Goal: Task Accomplishment & Management: Manage account settings

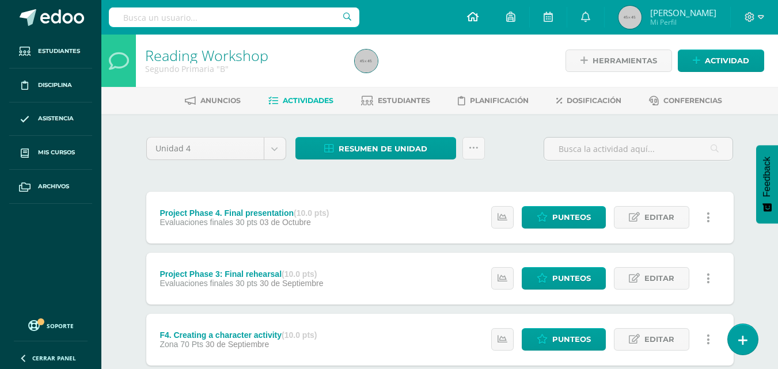
click at [478, 16] on icon at bounding box center [473, 17] width 12 height 10
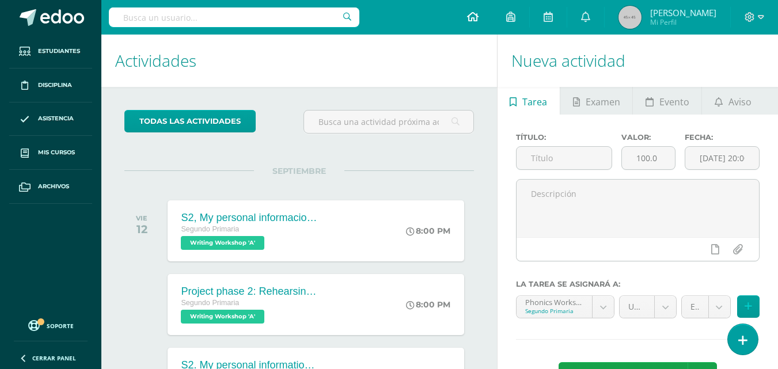
click at [492, 22] on link at bounding box center [472, 17] width 39 height 35
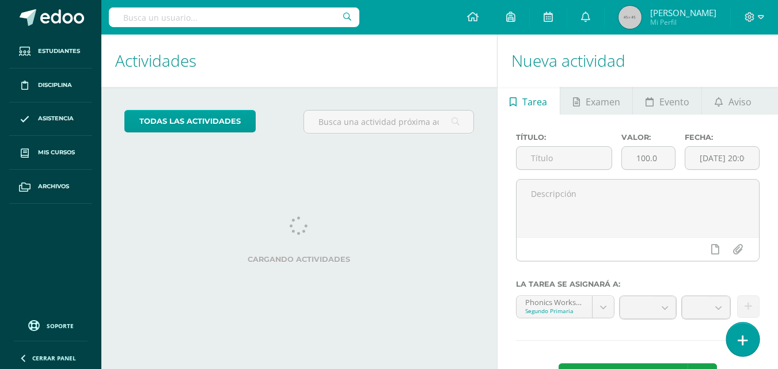
click at [740, 344] on icon at bounding box center [742, 340] width 10 height 13
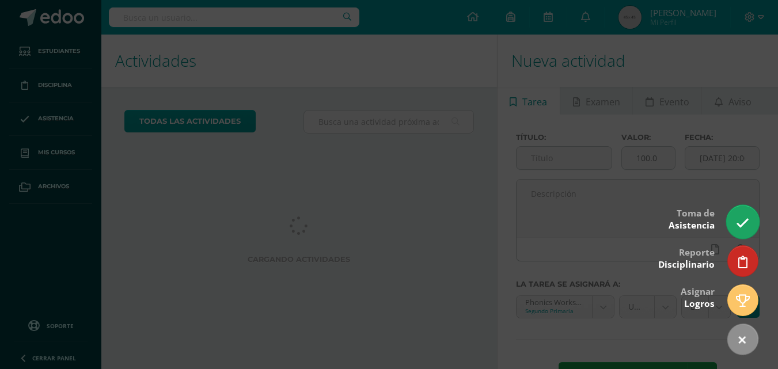
click at [743, 224] on icon at bounding box center [742, 222] width 13 height 13
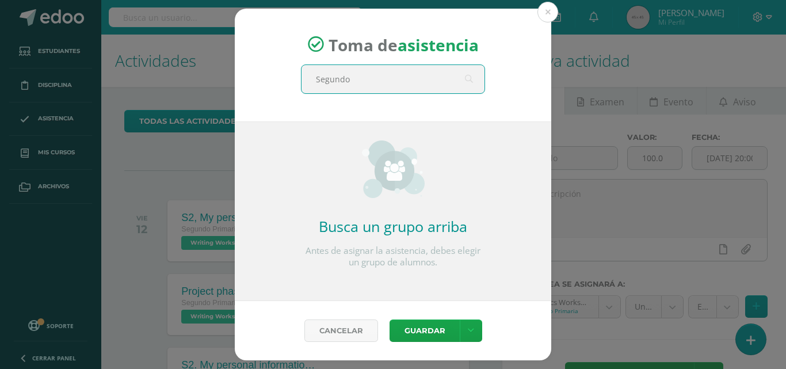
type input "Segundo B"
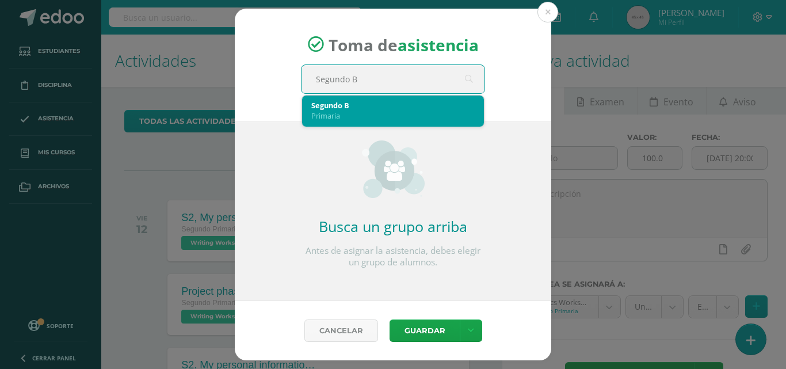
click at [397, 118] on div "Primaria" at bounding box center [392, 116] width 163 height 10
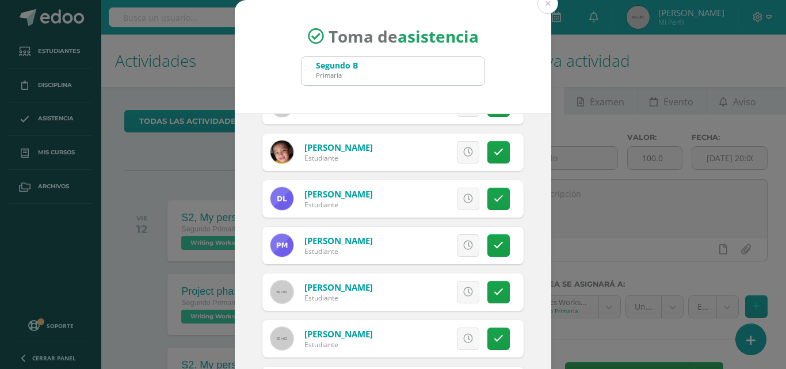
scroll to position [452, 0]
click at [494, 287] on icon at bounding box center [499, 292] width 10 height 10
click at [488, 332] on link at bounding box center [499, 338] width 22 height 22
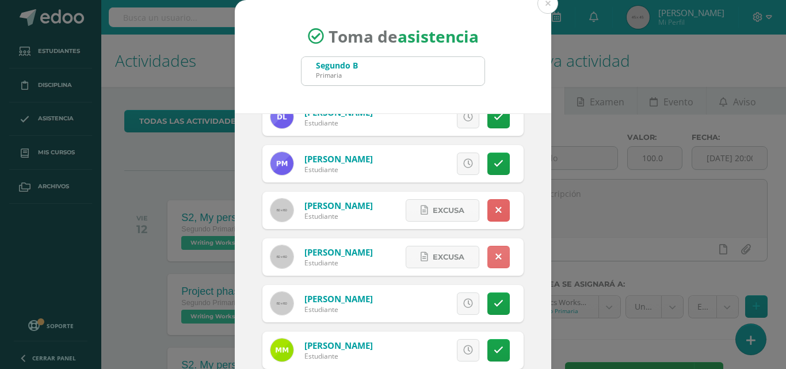
scroll to position [533, 0]
click at [494, 352] on icon at bounding box center [499, 350] width 10 height 10
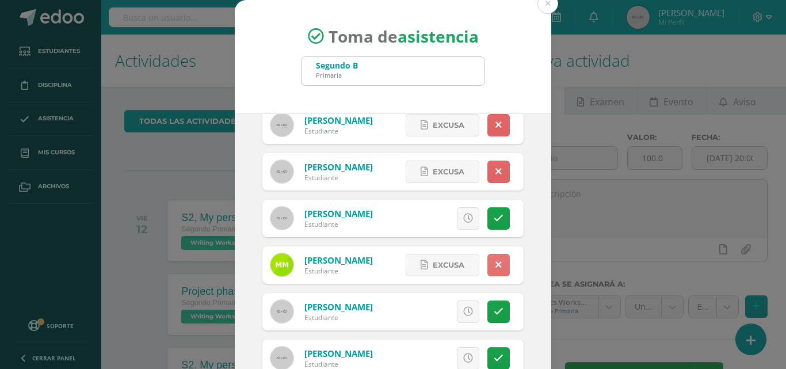
scroll to position [619, 0]
click at [494, 315] on icon at bounding box center [499, 311] width 10 height 10
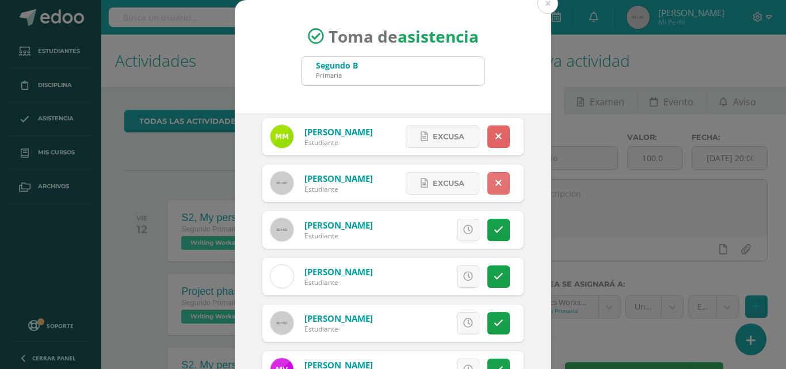
scroll to position [750, 0]
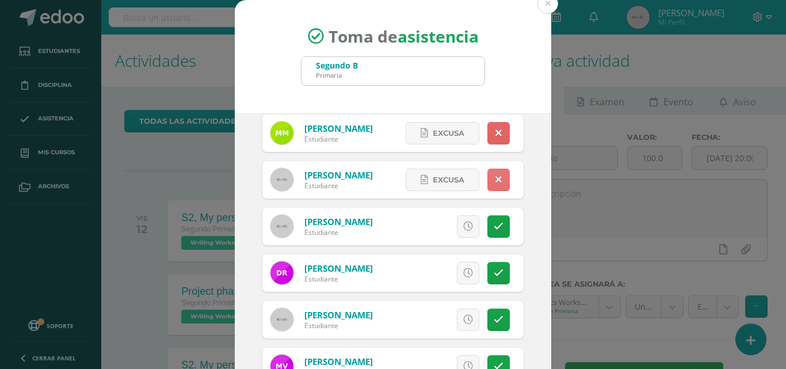
click at [494, 315] on icon at bounding box center [499, 320] width 10 height 10
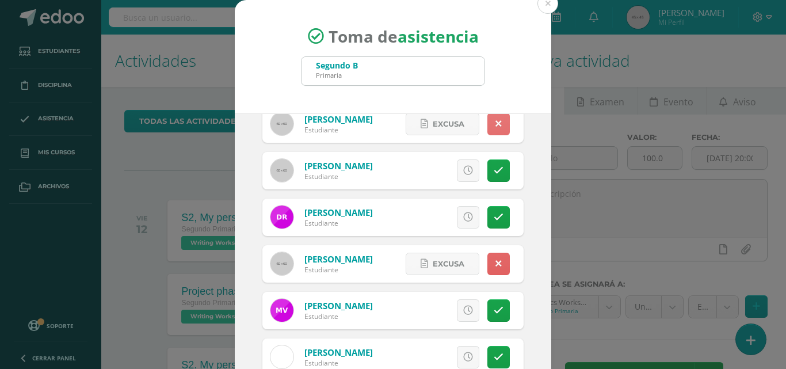
scroll to position [815, 0]
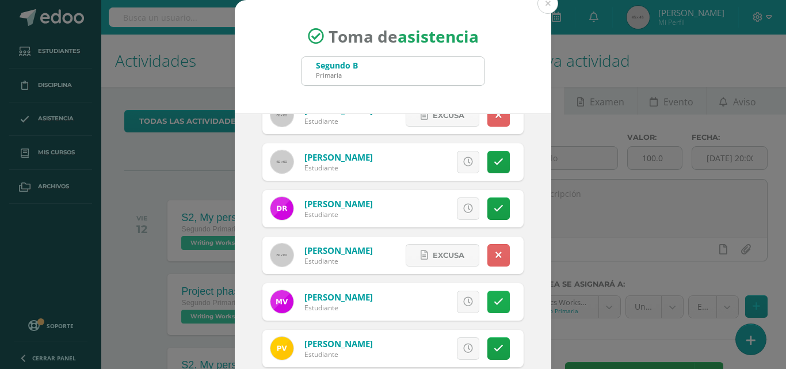
click at [494, 302] on icon at bounding box center [499, 302] width 10 height 10
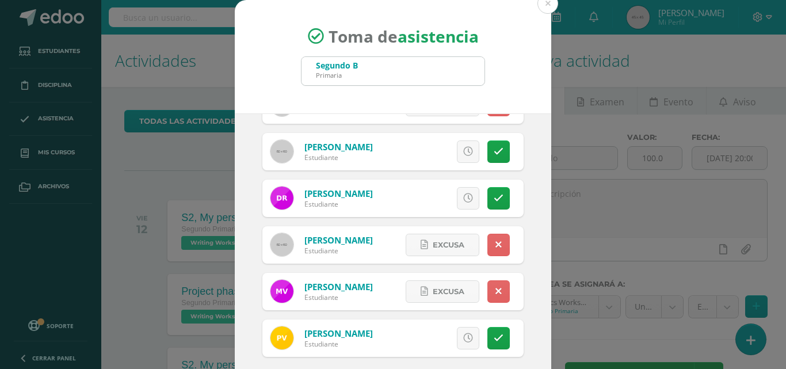
scroll to position [66, 0]
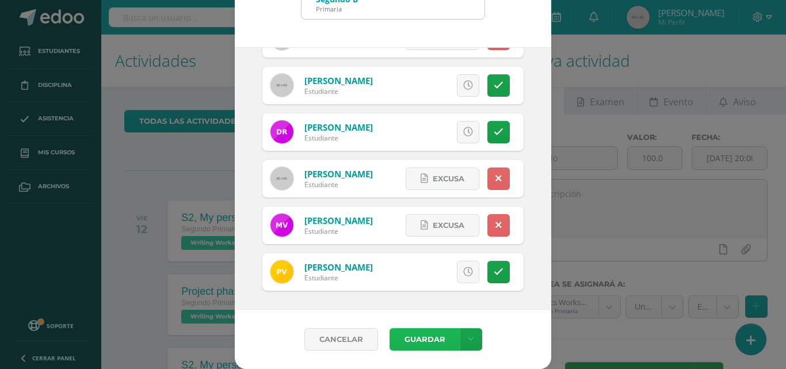
click at [431, 340] on button "Guardar" at bounding box center [425, 339] width 70 height 22
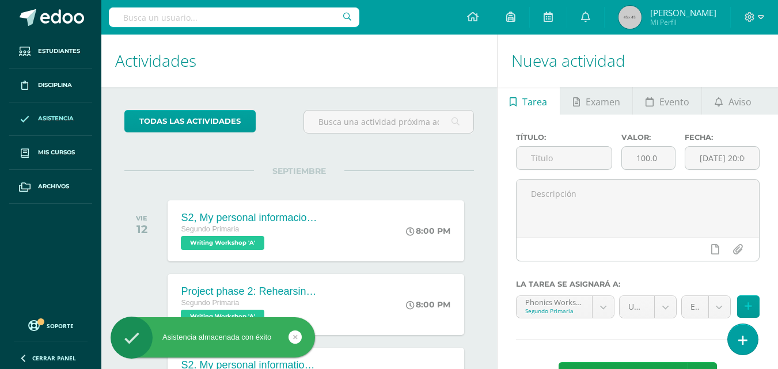
click at [67, 127] on link "Asistencia" at bounding box center [50, 119] width 83 height 34
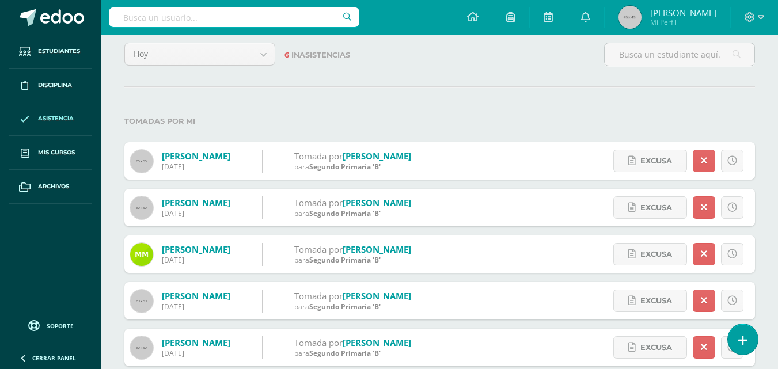
scroll to position [68, 0]
click at [664, 157] on span "Excusa" at bounding box center [656, 160] width 32 height 21
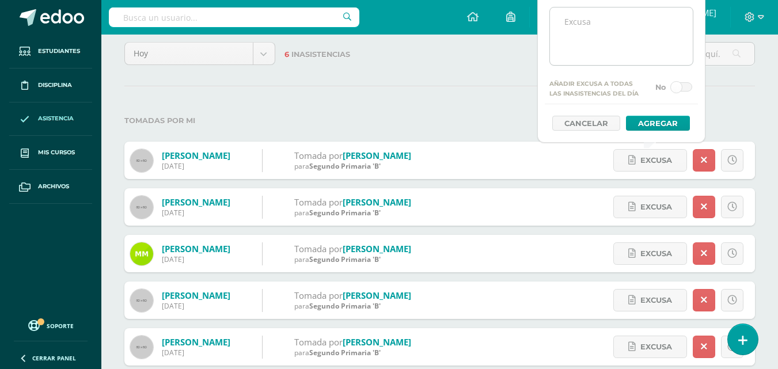
click at [579, 28] on textarea at bounding box center [621, 36] width 143 height 58
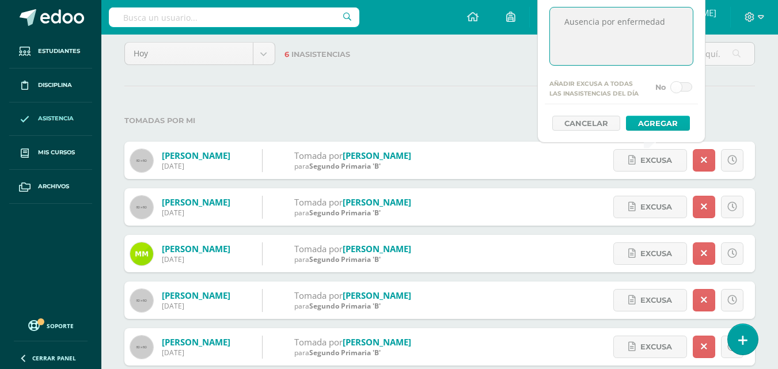
type textarea "Ausencia por enfermedad"
click at [638, 123] on button "Agregar" at bounding box center [658, 123] width 64 height 15
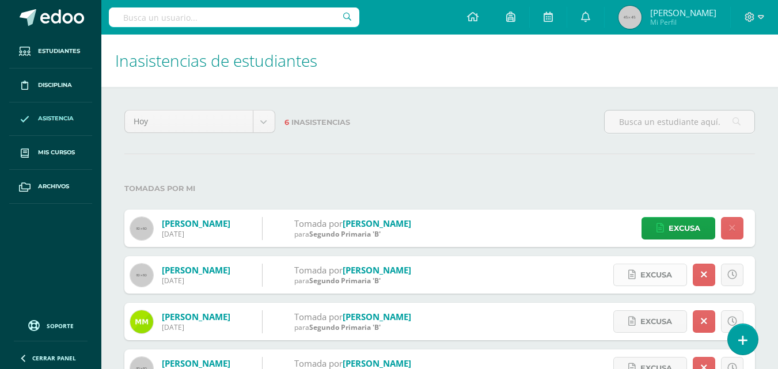
click at [643, 279] on span "Excusa" at bounding box center [656, 274] width 32 height 21
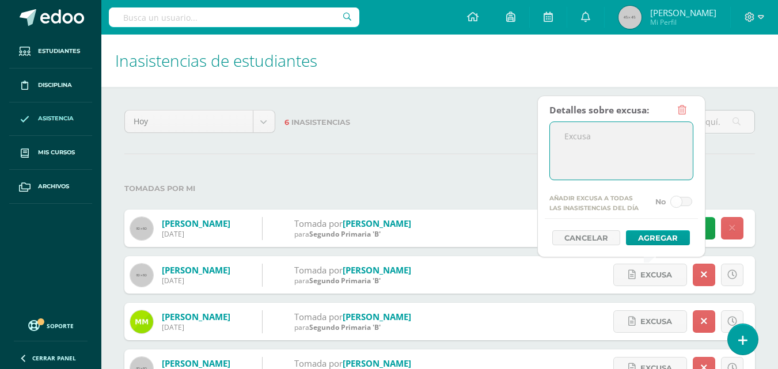
click at [580, 138] on textarea at bounding box center [621, 151] width 143 height 58
type textarea "Envia correo por enfermedad"
click at [644, 238] on button "Agregar" at bounding box center [658, 237] width 64 height 15
click at [672, 237] on button "Agregar" at bounding box center [658, 237] width 64 height 15
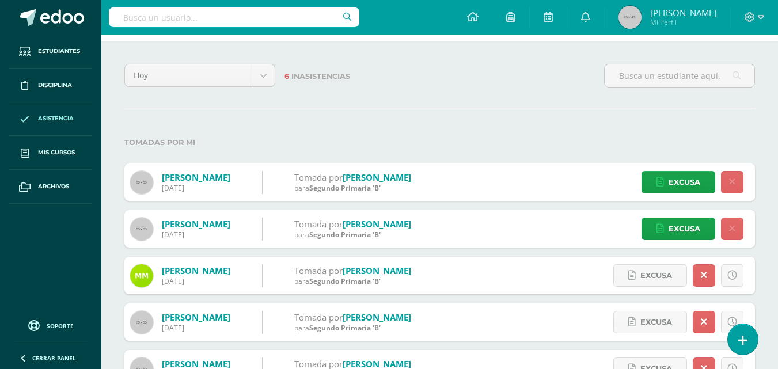
scroll to position [81, 0]
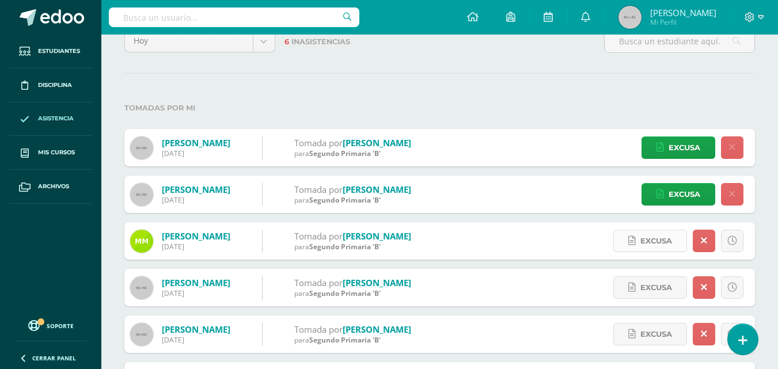
click at [645, 238] on span "Excusa" at bounding box center [656, 240] width 32 height 21
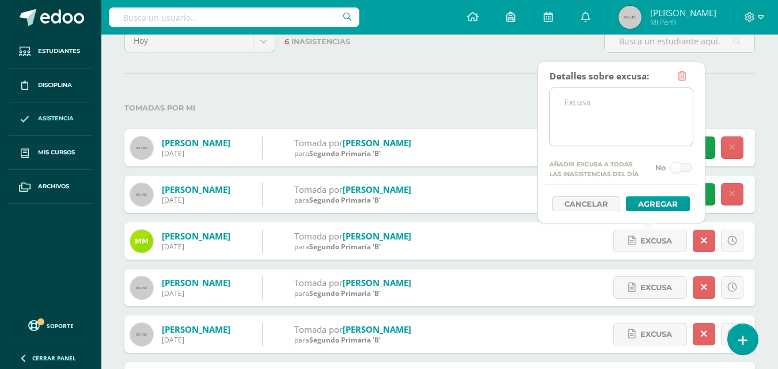
click at [580, 117] on textarea at bounding box center [621, 117] width 143 height 58
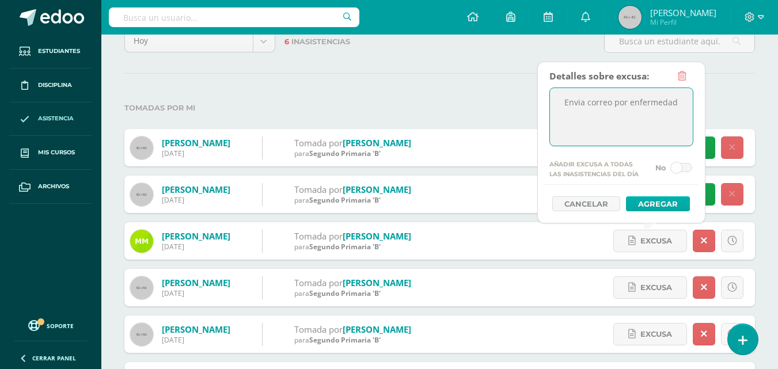
type textarea "Envia correo por enfermedad"
click at [637, 201] on button "Agregar" at bounding box center [658, 203] width 64 height 15
